Goal: Use online tool/utility: Utilize a website feature to perform a specific function

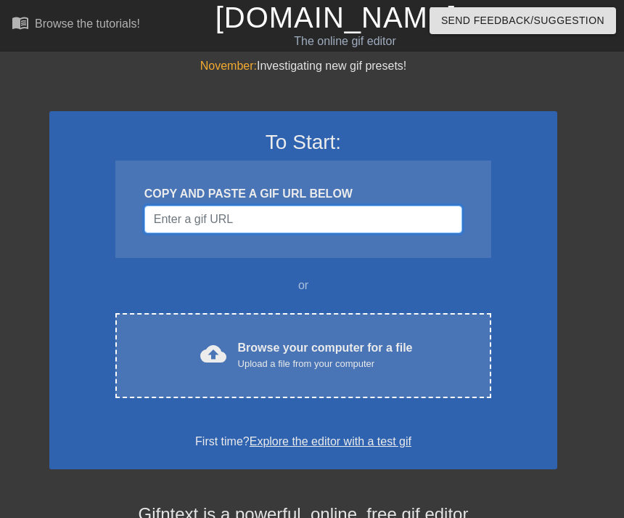
click at [420, 213] on input "Username" at bounding box center [303, 219] width 318 height 28
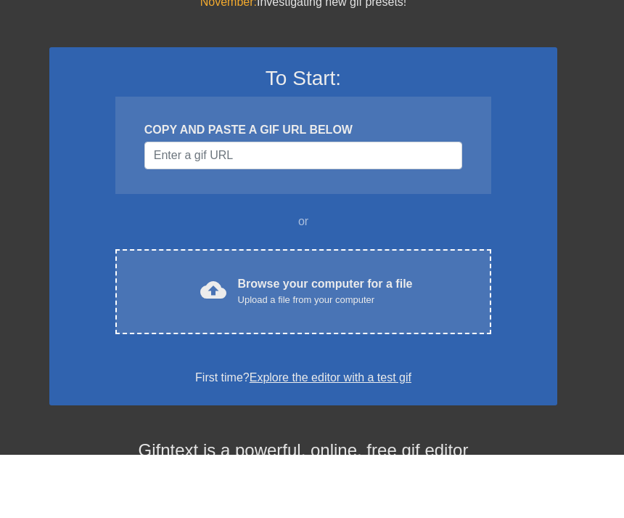
scroll to position [64, 0]
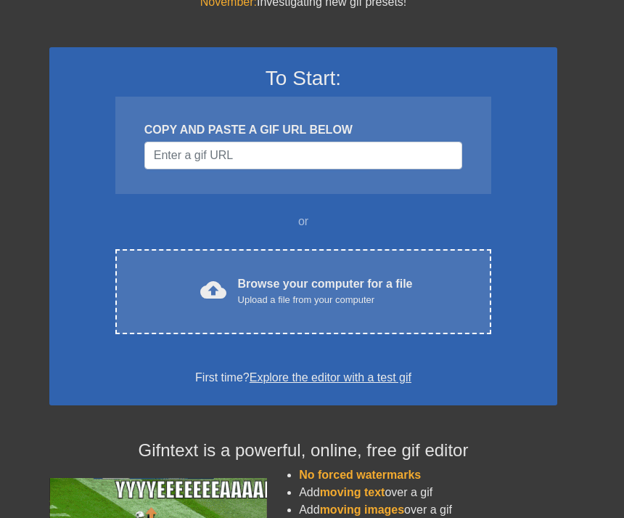
click at [449, 287] on div "cloud_upload Browse your computer for a file Upload a file from your computer" at bounding box center [303, 291] width 315 height 33
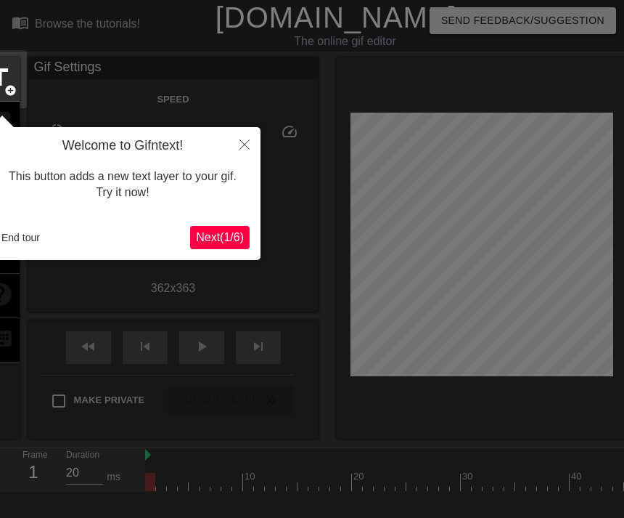
scroll to position [36, 0]
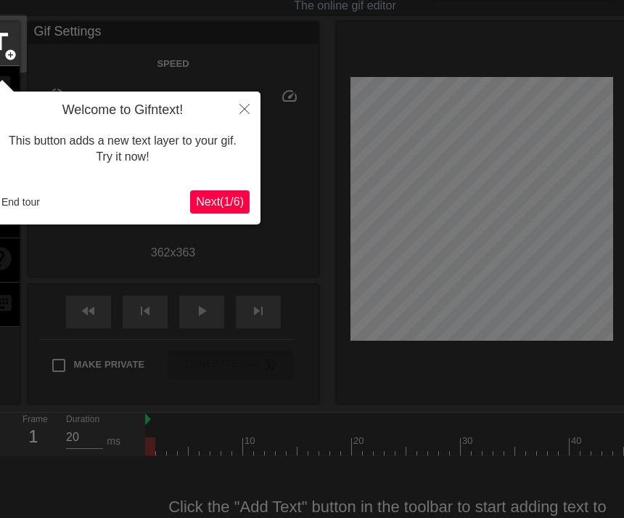
click at [229, 99] on button "Close" at bounding box center [245, 107] width 32 height 33
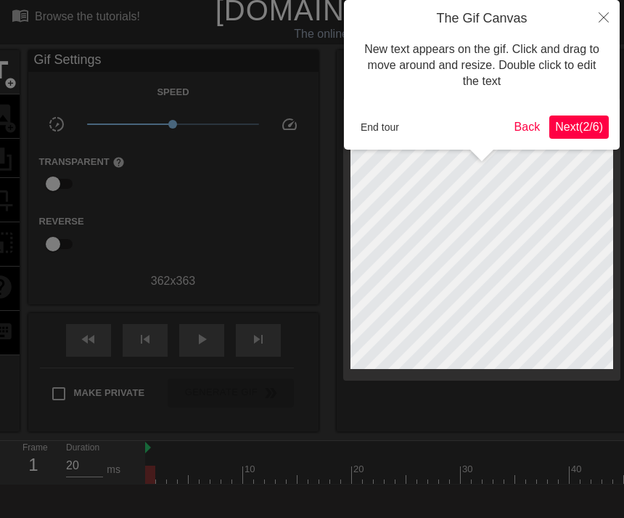
click at [595, 136] on button "Next ( 2 / 6 )" at bounding box center [580, 126] width 60 height 23
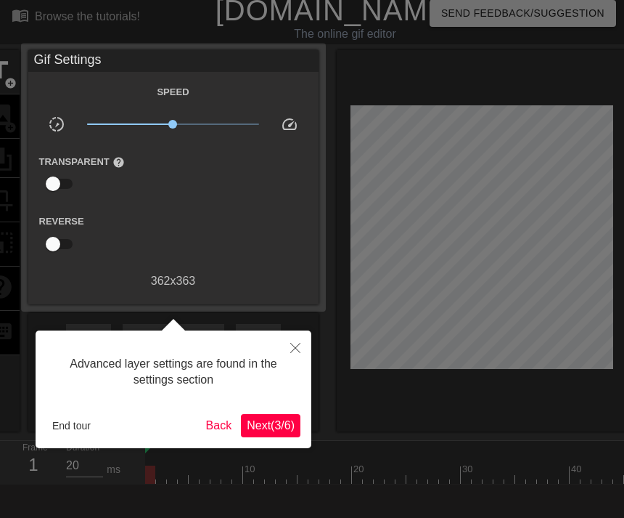
scroll to position [36, 0]
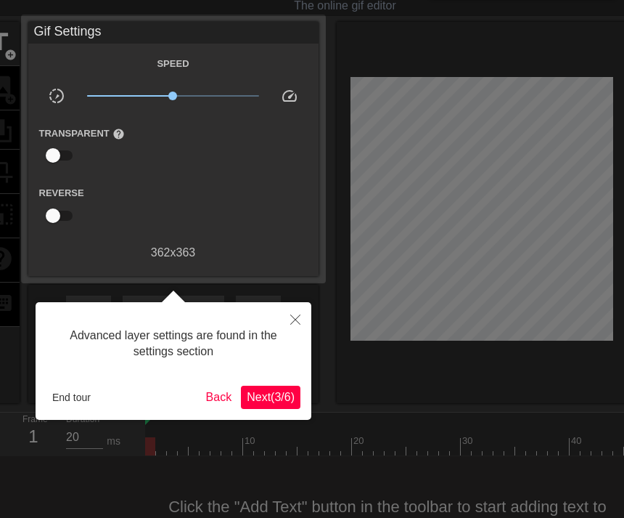
click at [287, 407] on button "Next ( 3 / 6 )" at bounding box center [271, 396] width 60 height 23
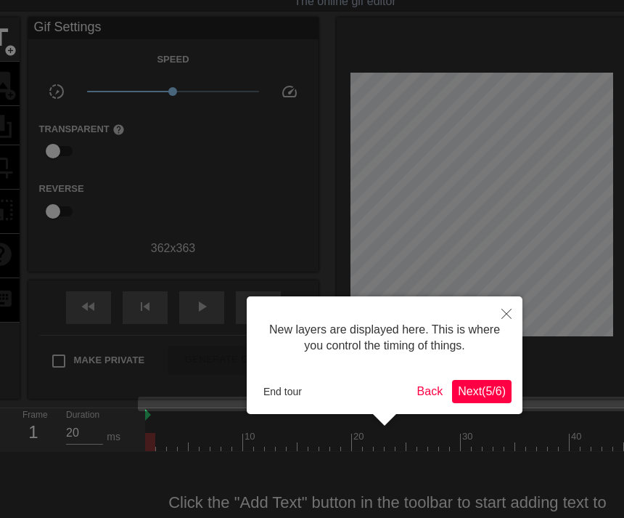
scroll to position [41, 0]
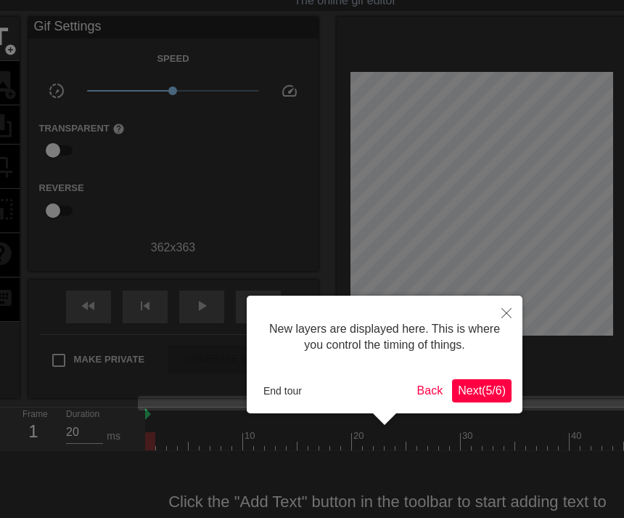
click at [501, 388] on span "Next ( 5 / 6 )" at bounding box center [482, 390] width 48 height 12
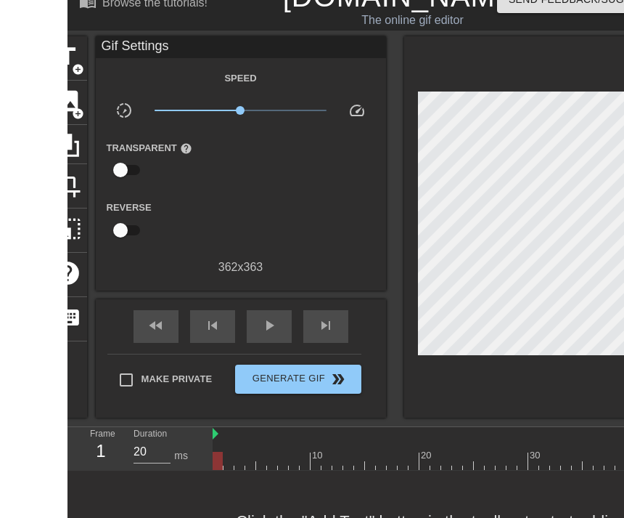
scroll to position [0, 0]
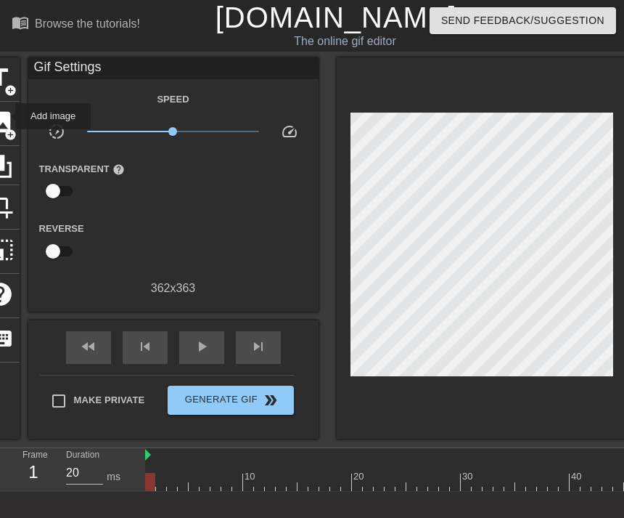
click at [6, 116] on span "image" at bounding box center [0, 122] width 28 height 28
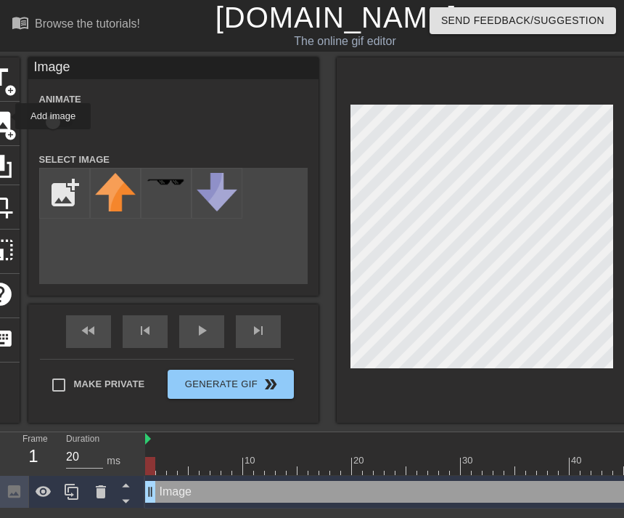
click at [48, 121] on input "checkbox" at bounding box center [53, 122] width 83 height 28
checkbox input "true"
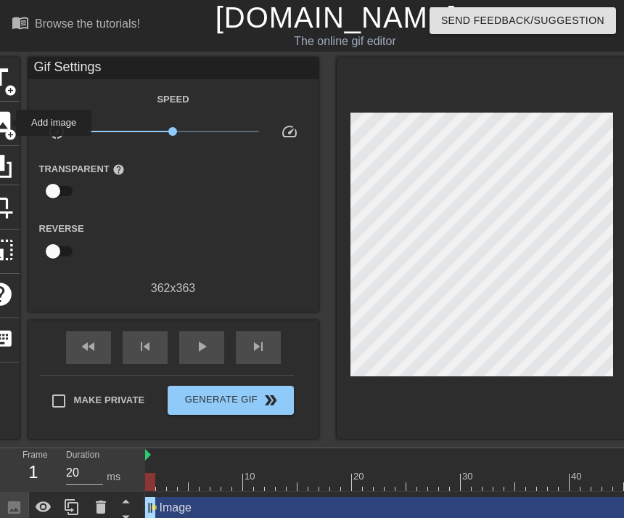
click at [7, 123] on span "image" at bounding box center [0, 122] width 28 height 28
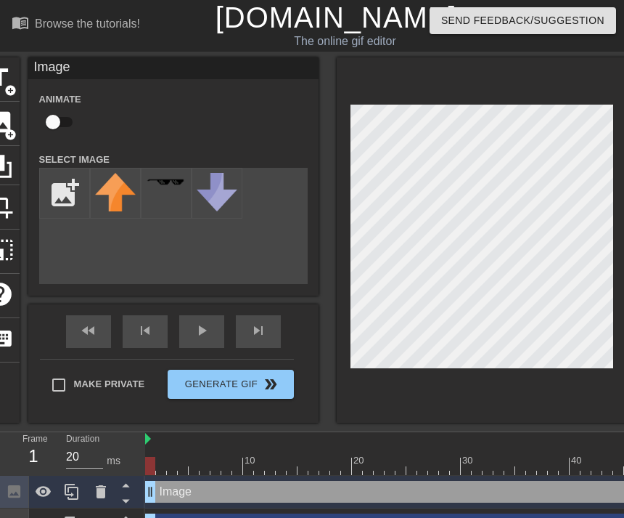
click at [624, 12] on html "menu_book Browse the tutorials! [DOMAIN_NAME] The online gif editor Send Feedba…" at bounding box center [312, 270] width 624 height 541
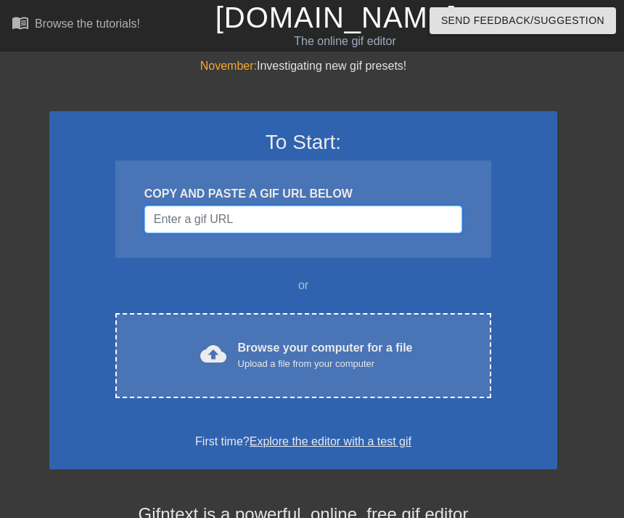
click at [379, 205] on input "Username" at bounding box center [303, 219] width 318 height 28
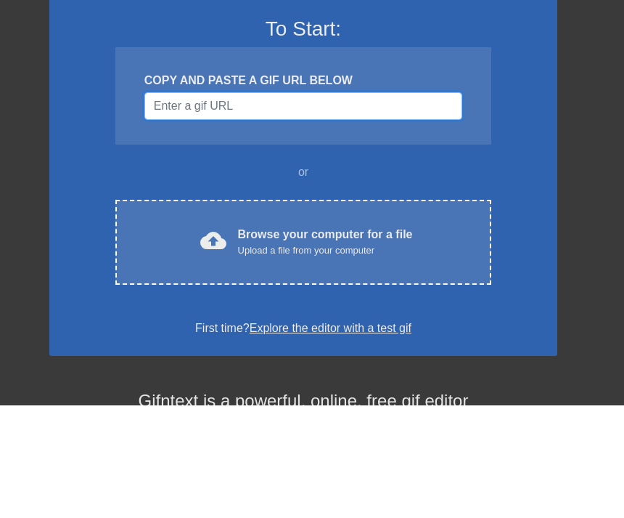
paste input "[URL][DOMAIN_NAME][DOMAIN_NAME]"
type input "[URL][DOMAIN_NAME][DOMAIN_NAME]"
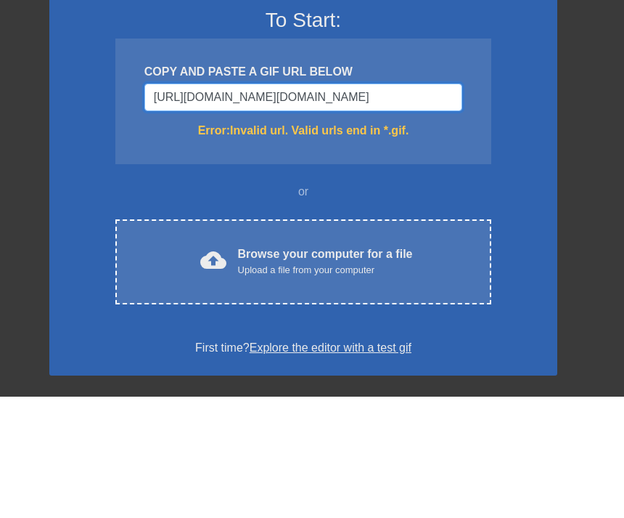
click at [187, 205] on input "https://www.google.com/url?sa=i&url=https%3A%2F%2Fwww.pinterest.com%2Fpin%2Fdar…" at bounding box center [303, 219] width 318 height 28
click at [188, 205] on input "https://www.google.com/url?sa=i&url=https%3A%2F%2Fwww.pinterest.com%2Fpin%2Fdar…" at bounding box center [303, 219] width 318 height 28
